Goal: Navigation & Orientation: Find specific page/section

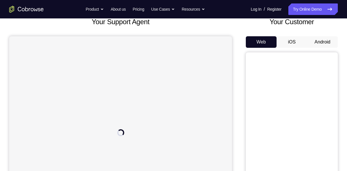
click at [328, 41] on button "Android" at bounding box center [322, 42] width 31 height 12
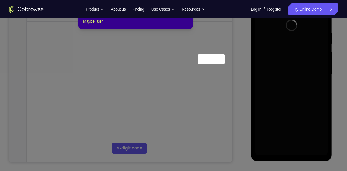
scroll to position [55, 0]
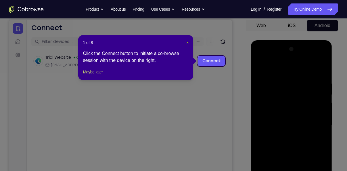
click at [187, 42] on span "×" at bounding box center [187, 42] width 2 height 5
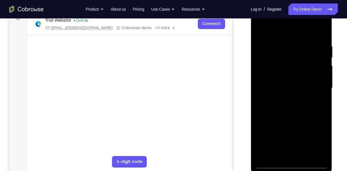
scroll to position [93, 0]
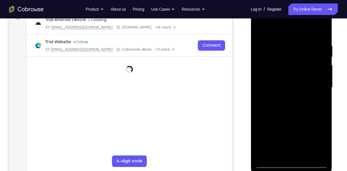
click at [290, 161] on div at bounding box center [291, 87] width 73 height 161
click at [291, 163] on div at bounding box center [291, 87] width 73 height 161
click at [319, 142] on div at bounding box center [291, 87] width 73 height 161
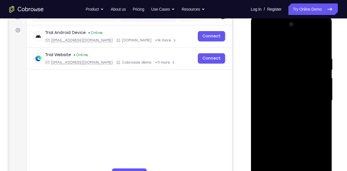
scroll to position [79, 0]
click at [320, 148] on div at bounding box center [291, 100] width 73 height 161
click at [317, 150] on div at bounding box center [291, 100] width 73 height 161
click at [272, 42] on div at bounding box center [291, 100] width 73 height 161
click at [314, 100] on div at bounding box center [291, 100] width 73 height 161
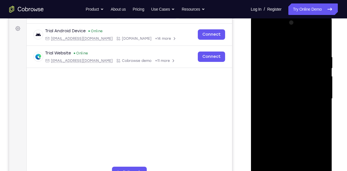
scroll to position [82, 0]
click at [298, 166] on div at bounding box center [291, 98] width 73 height 161
click at [287, 94] on div at bounding box center [291, 98] width 73 height 161
click at [283, 87] on div at bounding box center [291, 98] width 73 height 161
click at [291, 106] on div at bounding box center [291, 98] width 73 height 161
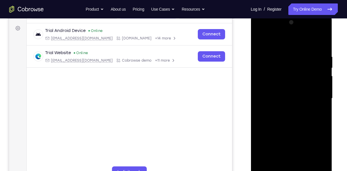
click at [280, 71] on div at bounding box center [291, 98] width 73 height 161
click at [296, 74] on div at bounding box center [291, 98] width 73 height 161
click at [324, 46] on div at bounding box center [291, 98] width 73 height 161
click at [285, 50] on div at bounding box center [291, 98] width 73 height 161
click at [315, 164] on div at bounding box center [291, 98] width 73 height 161
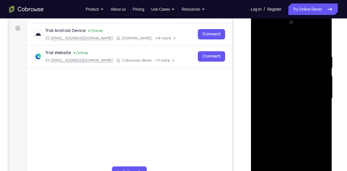
click at [291, 163] on div at bounding box center [291, 98] width 73 height 161
click at [325, 67] on div at bounding box center [291, 98] width 73 height 161
click at [320, 68] on div at bounding box center [291, 98] width 73 height 161
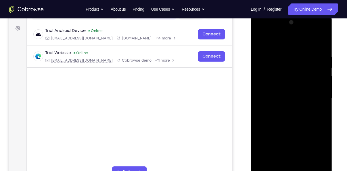
click at [320, 62] on div at bounding box center [291, 98] width 73 height 161
click at [319, 42] on div at bounding box center [291, 98] width 73 height 161
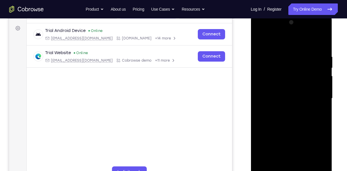
drag, startPoint x: 303, startPoint y: 59, endPoint x: 299, endPoint y: 186, distance: 127.0
click at [299, 171] on div at bounding box center [292, 100] width 82 height 173
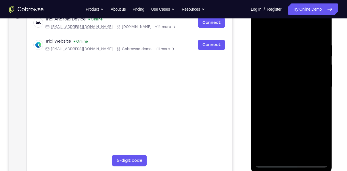
scroll to position [95, 0]
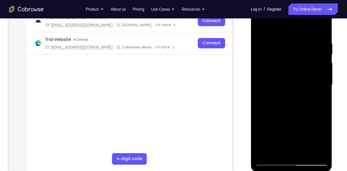
click at [324, 151] on div at bounding box center [291, 85] width 73 height 161
click at [307, 152] on div at bounding box center [291, 85] width 73 height 161
click at [287, 117] on div at bounding box center [291, 85] width 73 height 161
click at [260, 27] on div at bounding box center [291, 85] width 73 height 161
click at [286, 45] on div at bounding box center [291, 85] width 73 height 161
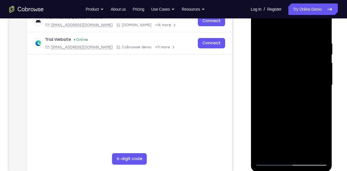
click at [314, 133] on div at bounding box center [291, 85] width 73 height 161
click at [320, 127] on div at bounding box center [291, 85] width 73 height 161
click at [319, 101] on div at bounding box center [291, 85] width 73 height 161
click at [318, 29] on div at bounding box center [291, 85] width 73 height 161
drag, startPoint x: 298, startPoint y: 110, endPoint x: 302, endPoint y: 57, distance: 54.0
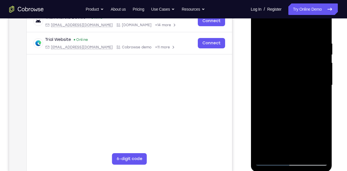
click at [302, 57] on div at bounding box center [291, 85] width 73 height 161
drag, startPoint x: 292, startPoint y: 98, endPoint x: 294, endPoint y: 52, distance: 45.5
click at [294, 52] on div at bounding box center [291, 85] width 73 height 161
drag, startPoint x: 291, startPoint y: 102, endPoint x: 289, endPoint y: 52, distance: 49.8
click at [289, 52] on div at bounding box center [291, 85] width 73 height 161
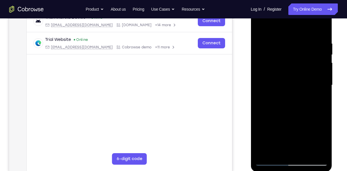
drag, startPoint x: 291, startPoint y: 94, endPoint x: 276, endPoint y: 74, distance: 25.2
click at [276, 74] on div at bounding box center [291, 85] width 73 height 161
drag, startPoint x: 282, startPoint y: 85, endPoint x: 284, endPoint y: 38, distance: 47.0
click at [284, 38] on div at bounding box center [291, 85] width 73 height 161
drag, startPoint x: 293, startPoint y: 107, endPoint x: 296, endPoint y: 67, distance: 40.1
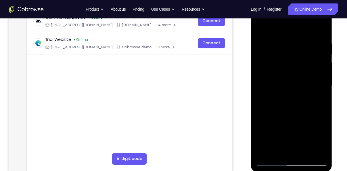
click at [296, 67] on div at bounding box center [291, 85] width 73 height 161
drag, startPoint x: 296, startPoint y: 114, endPoint x: 290, endPoint y: 55, distance: 59.6
click at [290, 55] on div at bounding box center [291, 85] width 73 height 161
drag, startPoint x: 289, startPoint y: 108, endPoint x: 289, endPoint y: 68, distance: 39.1
click at [289, 68] on div at bounding box center [291, 85] width 73 height 161
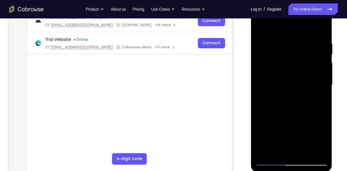
drag, startPoint x: 301, startPoint y: 117, endPoint x: 295, endPoint y: 66, distance: 51.2
click at [295, 66] on div at bounding box center [291, 85] width 73 height 161
drag, startPoint x: 295, startPoint y: 87, endPoint x: 291, endPoint y: 41, distance: 45.6
click at [291, 41] on div at bounding box center [291, 85] width 73 height 161
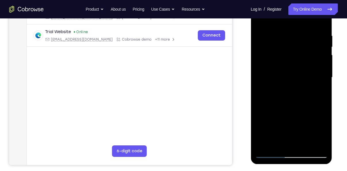
scroll to position [102, 0]
drag, startPoint x: 295, startPoint y: 79, endPoint x: 294, endPoint y: 48, distance: 30.2
click at [294, 48] on div at bounding box center [291, 77] width 73 height 161
